Goal: Learn about a topic: Learn about a topic

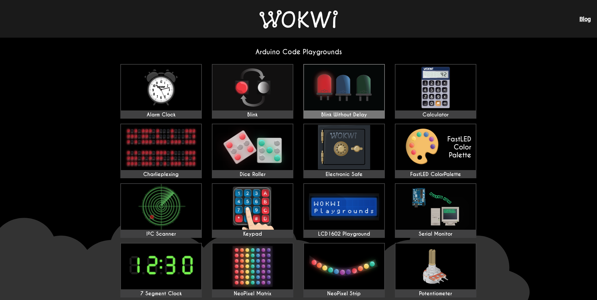
click at [364, 72] on img at bounding box center [344, 88] width 80 height 46
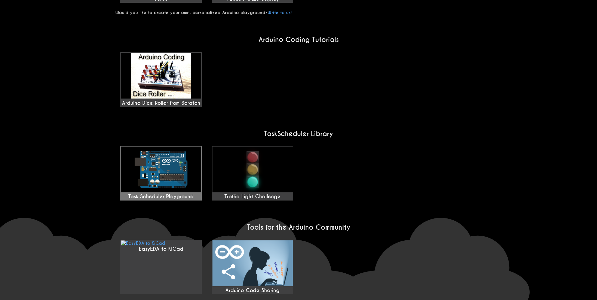
scroll to position [418, 0]
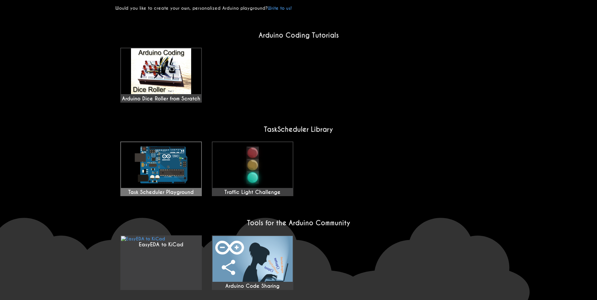
click at [185, 142] on img at bounding box center [161, 165] width 80 height 46
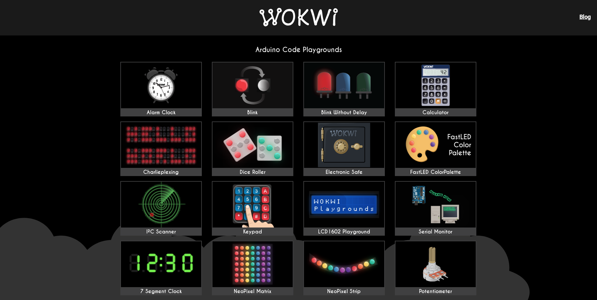
scroll to position [0, 0]
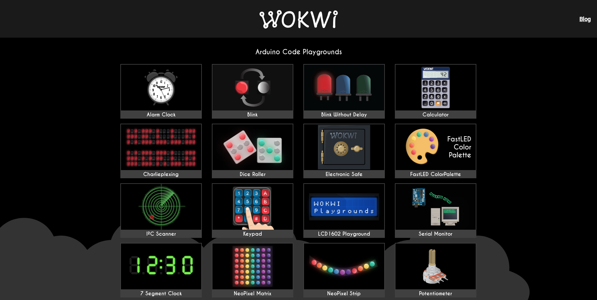
click at [281, 16] on img at bounding box center [298, 19] width 78 height 18
click at [299, 18] on img at bounding box center [298, 19] width 78 height 18
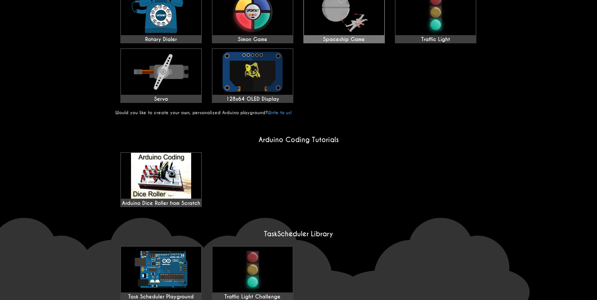
scroll to position [418, 0]
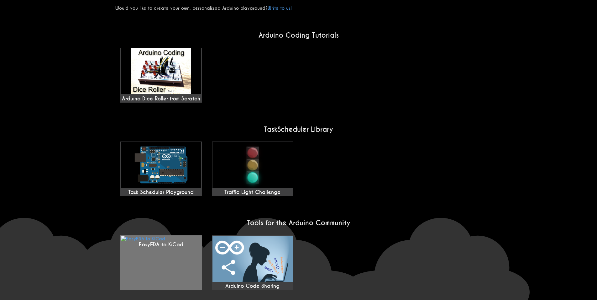
click at [123, 235] on link "EasyEDA to KiCad" at bounding box center [160, 262] width 81 height 55
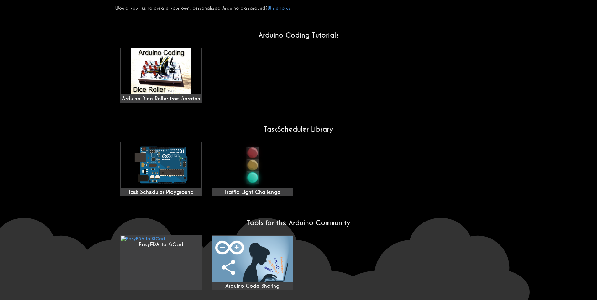
click at [297, 245] on div "EasyEDA to KiCad Arduino Code Sharing" at bounding box center [298, 263] width 367 height 60
click at [293, 238] on link "Arduino Code Sharing" at bounding box center [252, 262] width 81 height 55
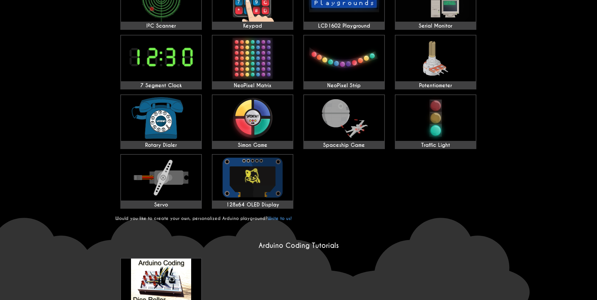
scroll to position [167, 0]
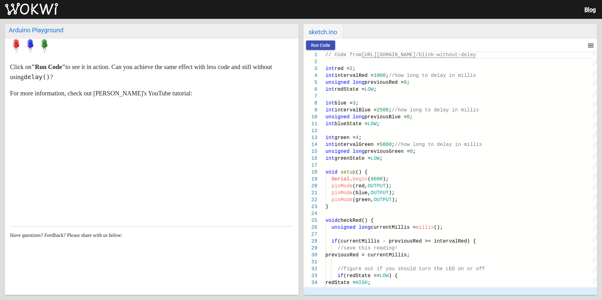
scroll to position [66, 0]
